Goal: Task Accomplishment & Management: Manage account settings

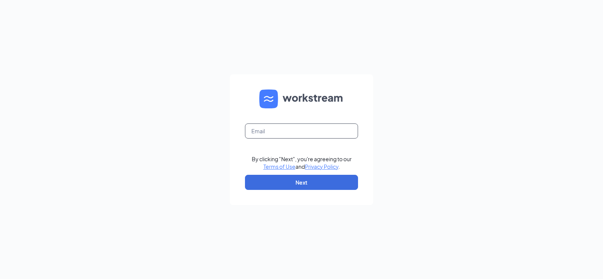
click at [307, 131] on input "text" at bounding box center [301, 130] width 113 height 15
type input "[EMAIL_ADDRESS][DOMAIN_NAME]"
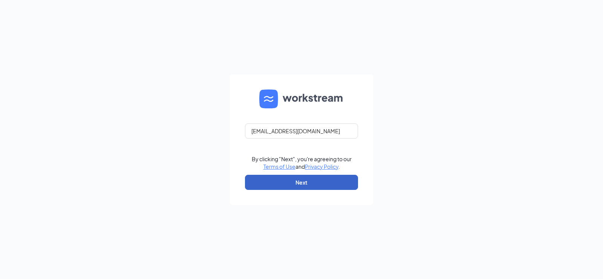
click at [285, 180] on button "Next" at bounding box center [301, 182] width 113 height 15
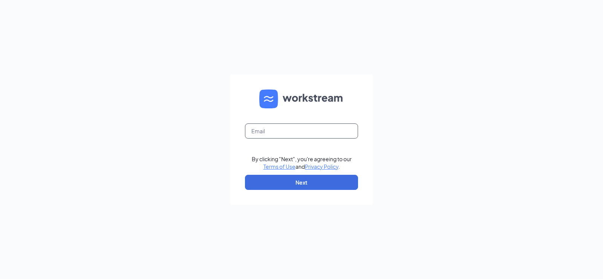
click at [295, 130] on input "text" at bounding box center [301, 130] width 113 height 15
type input "[EMAIL_ADDRESS][DOMAIN_NAME]"
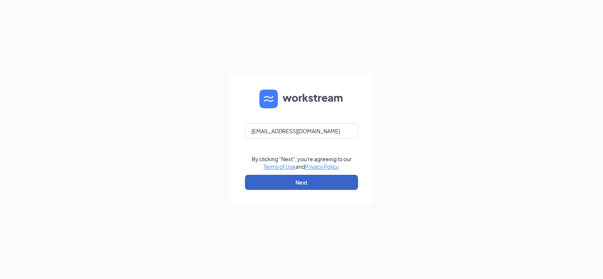
click at [285, 179] on button "Next" at bounding box center [301, 182] width 113 height 15
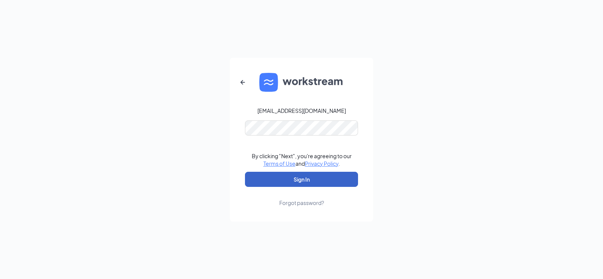
click at [301, 179] on button "Sign In" at bounding box center [301, 179] width 113 height 15
click at [289, 180] on button "Sign In" at bounding box center [301, 179] width 113 height 15
click at [292, 176] on button "Sign In" at bounding box center [301, 179] width 113 height 15
